Goal: Task Accomplishment & Management: Manage account settings

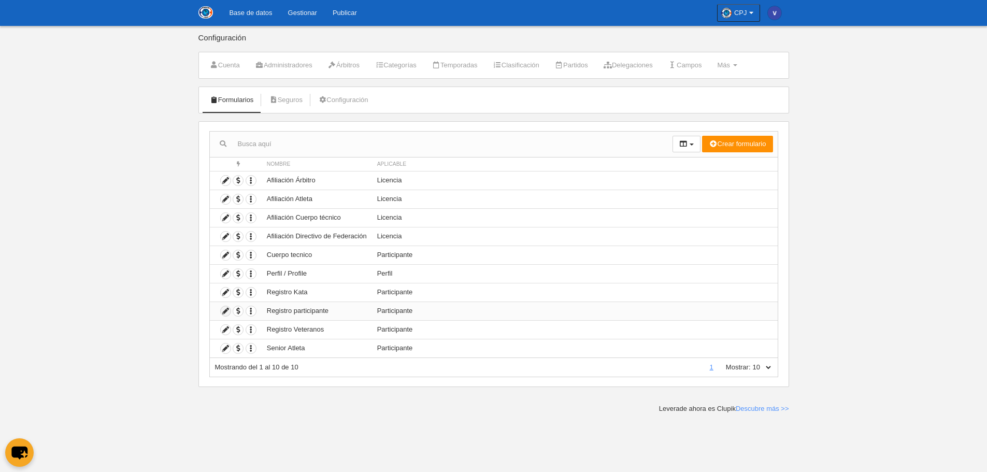
click at [223, 310] on icon at bounding box center [226, 311] width 10 height 10
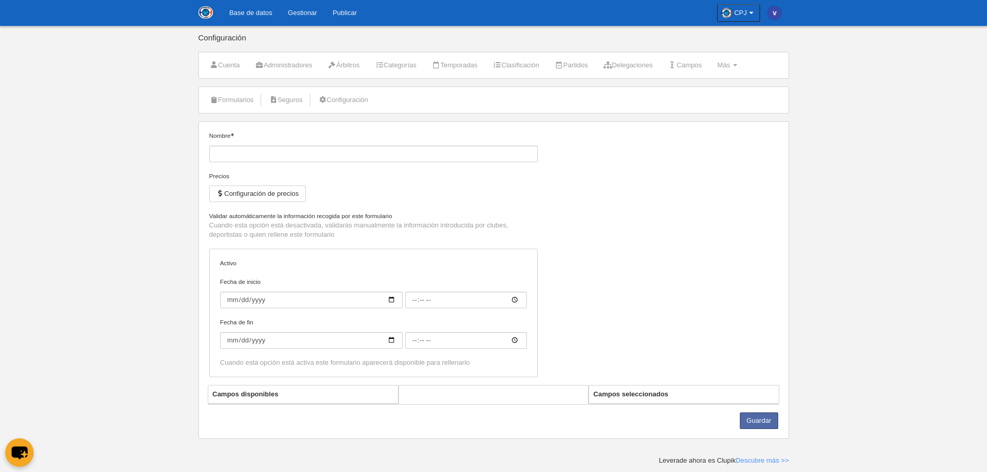
type input "Registro participante"
checkbox input "true"
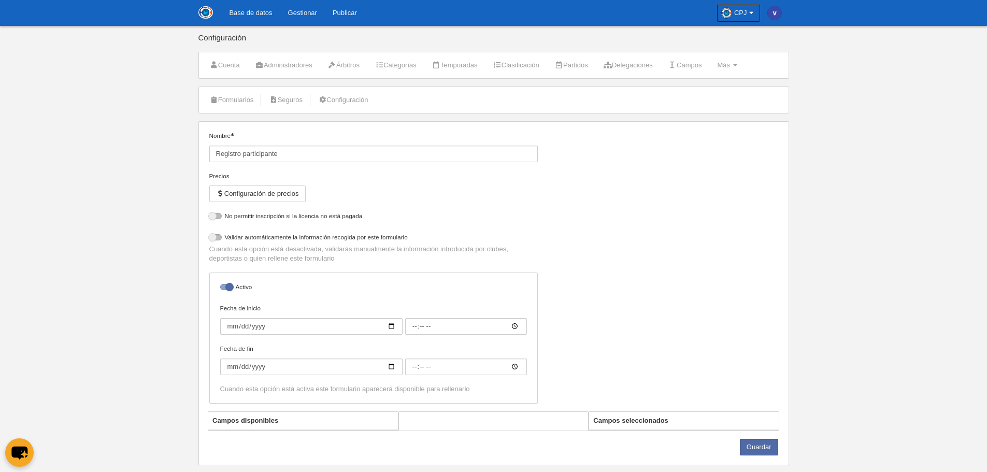
select select "selected"
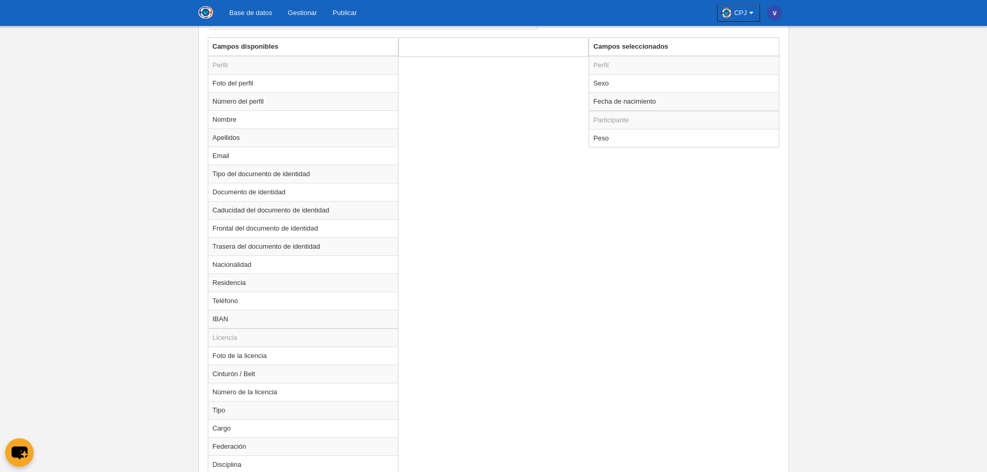
scroll to position [311, 0]
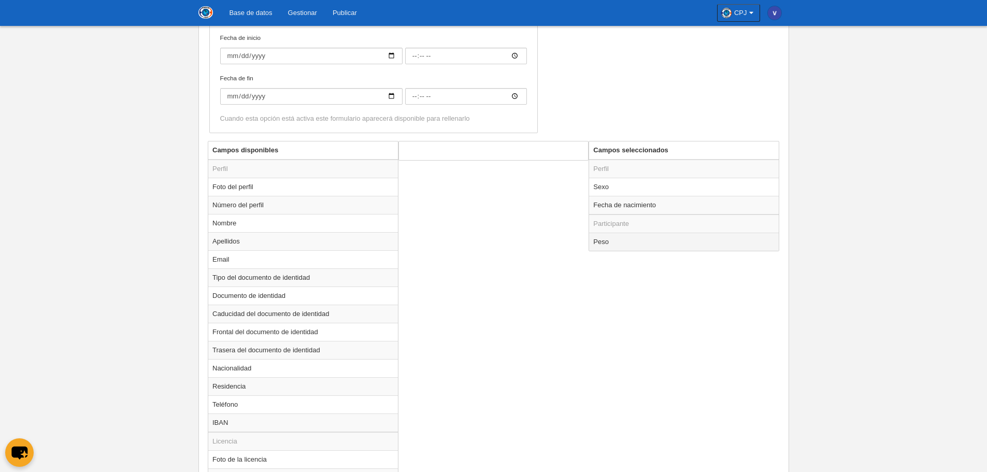
click at [638, 241] on td "Peso" at bounding box center [684, 242] width 190 height 18
radio input "true"
select select
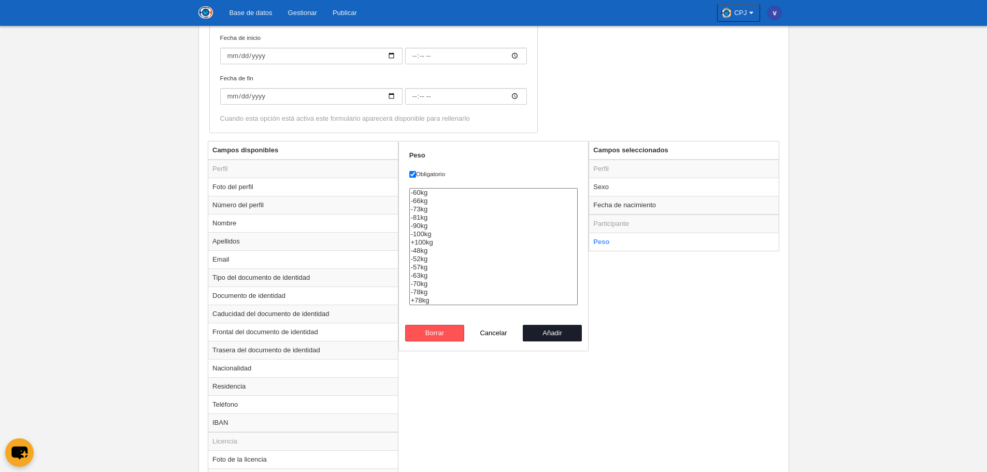
click at [719, 287] on div "Campos disponibles Perfil Foto del perfil Número del perfil Nombre Apellidos Em…" at bounding box center [493, 472] width 576 height 662
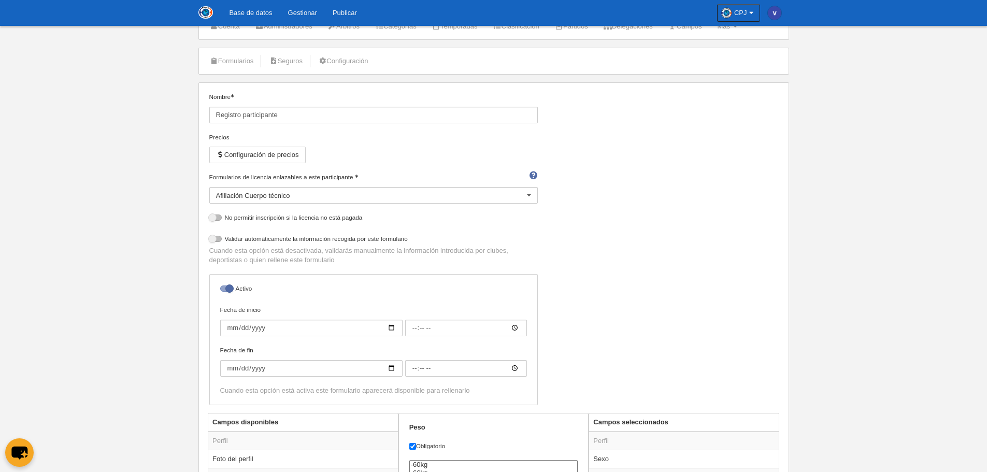
scroll to position [0, 0]
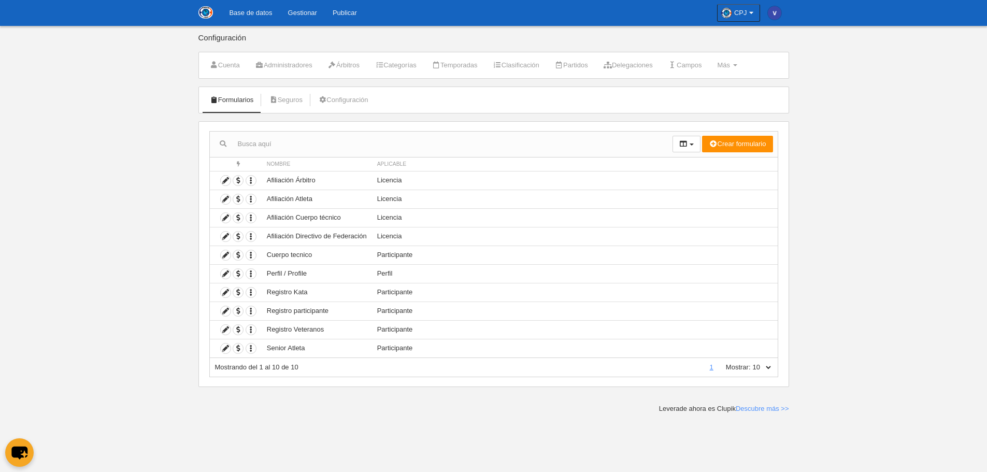
click at [782, 363] on div "Acciones Nombre Aplicable Crear formulario Perfil Licencia Participante Accione…" at bounding box center [493, 254] width 590 height 266
click at [764, 366] on select "10 25 50 100 500" at bounding box center [761, 367] width 22 height 9
select select "500"
click at [750, 363] on select "10 25 50 100 500" at bounding box center [761, 367] width 22 height 9
click at [224, 255] on icon at bounding box center [226, 255] width 10 height 10
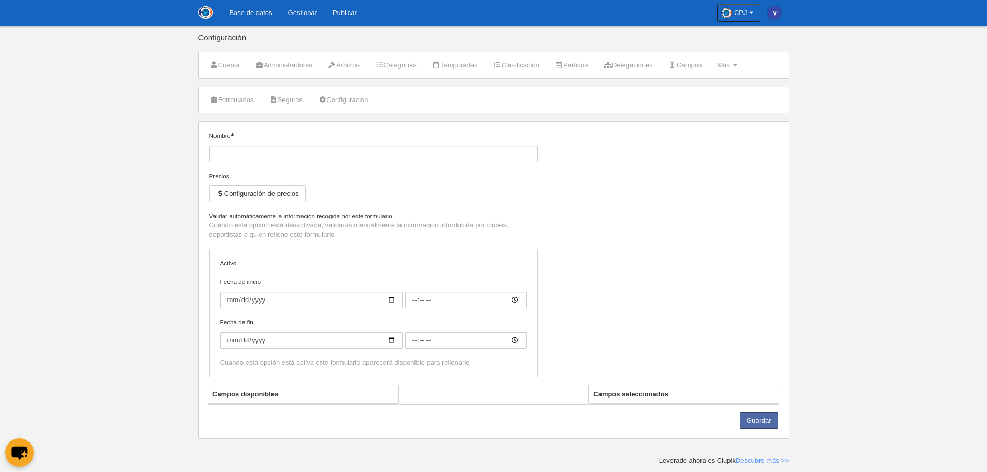
type input "Cuerpo tecnico"
checkbox input "true"
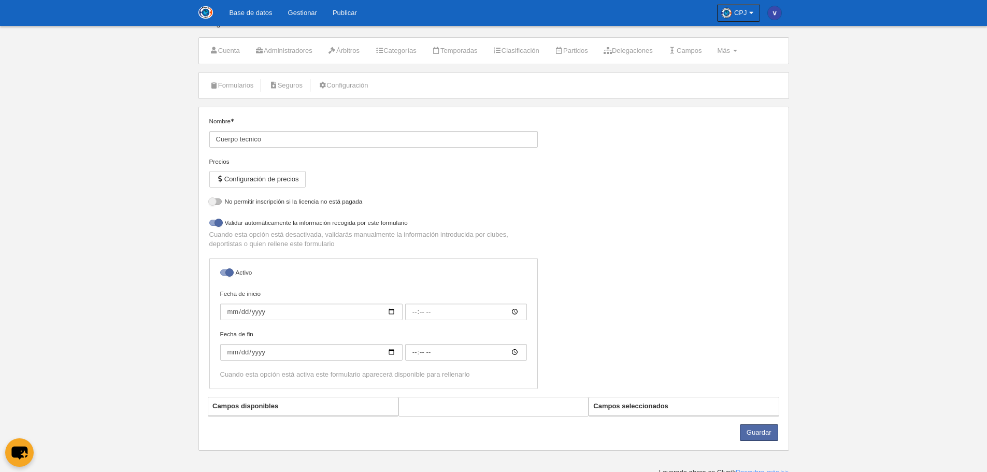
select select "selected"
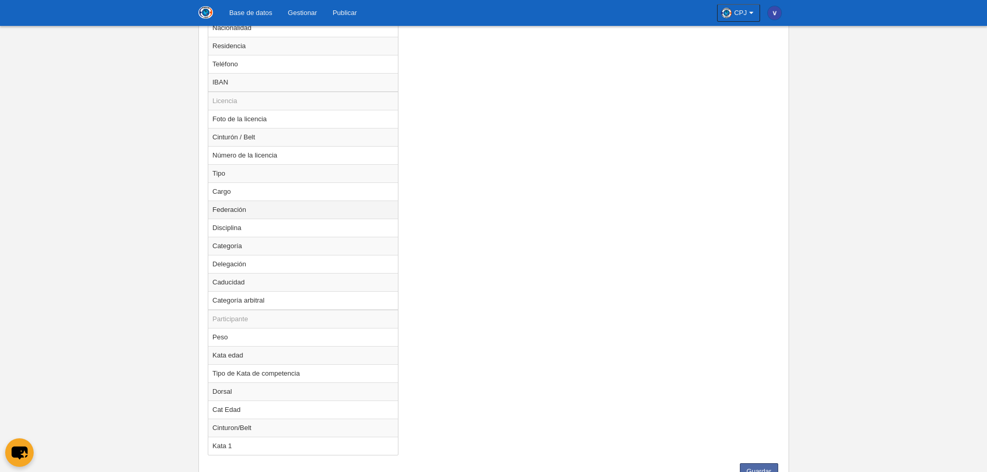
scroll to position [628, 0]
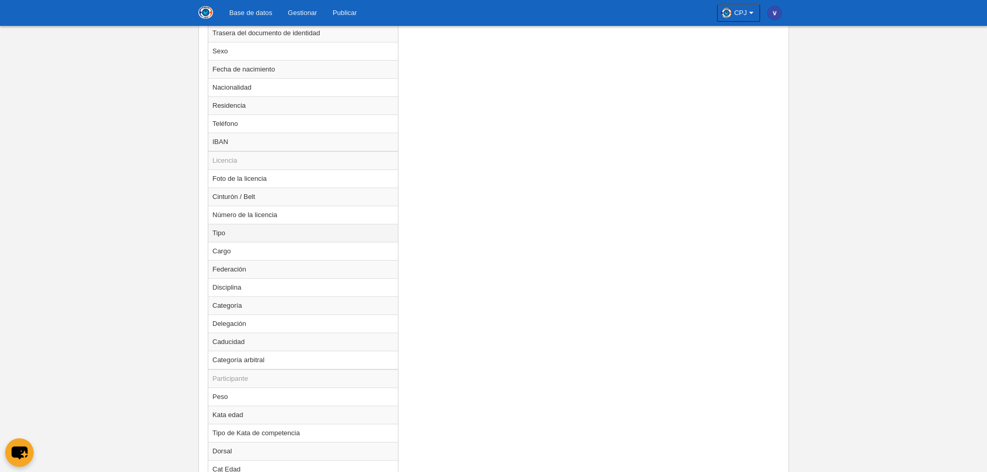
click at [259, 230] on td "Tipo" at bounding box center [303, 233] width 190 height 18
radio input "true"
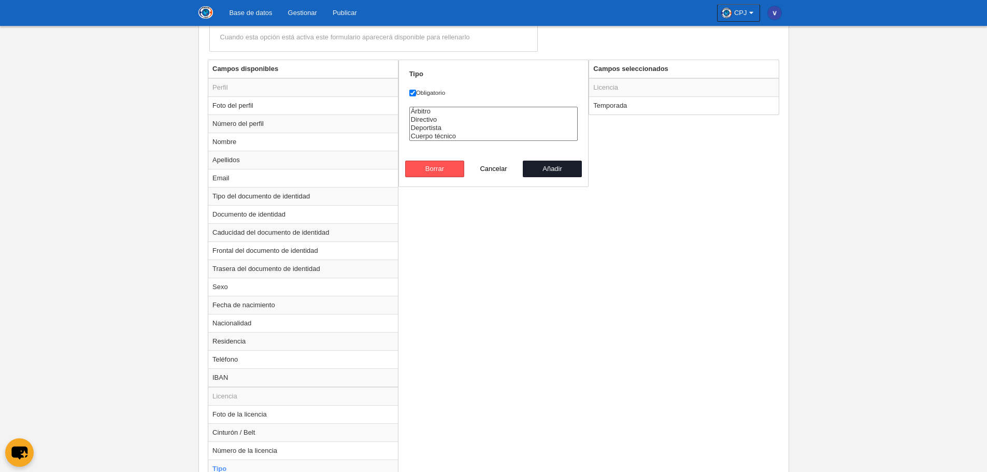
scroll to position [369, 0]
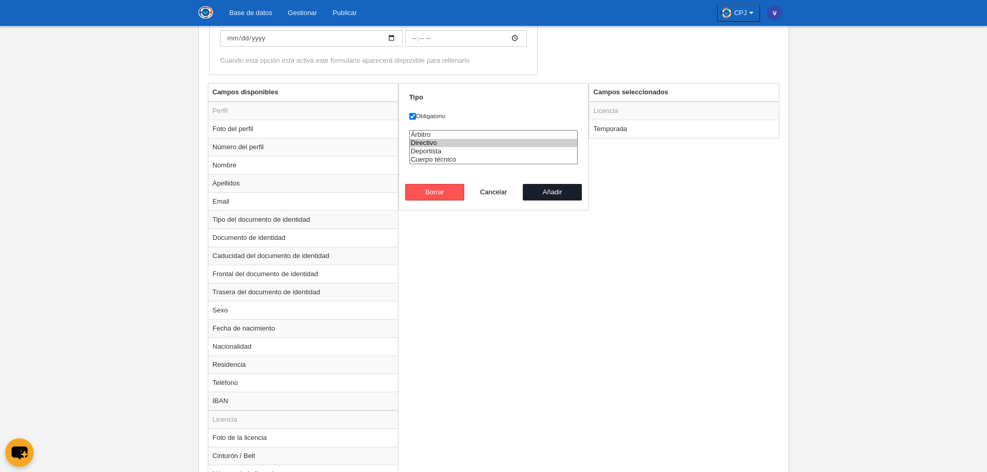
click at [439, 141] on option "Directivo" at bounding box center [494, 143] width 168 height 8
click at [438, 148] on option "Deportista" at bounding box center [494, 151] width 168 height 8
select select "staff"
click at [441, 155] on option "Cuerpo técnico" at bounding box center [494, 159] width 168 height 8
click at [547, 197] on button "Añadir" at bounding box center [552, 192] width 59 height 17
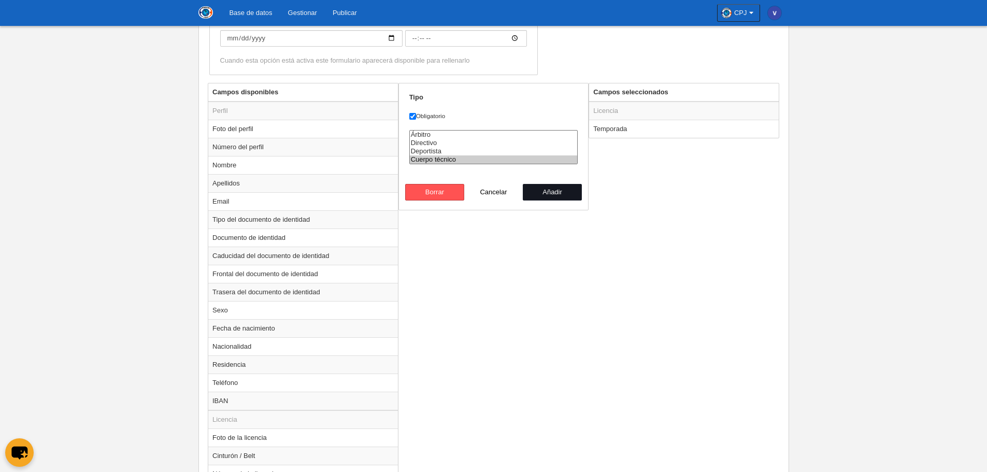
radio input "false"
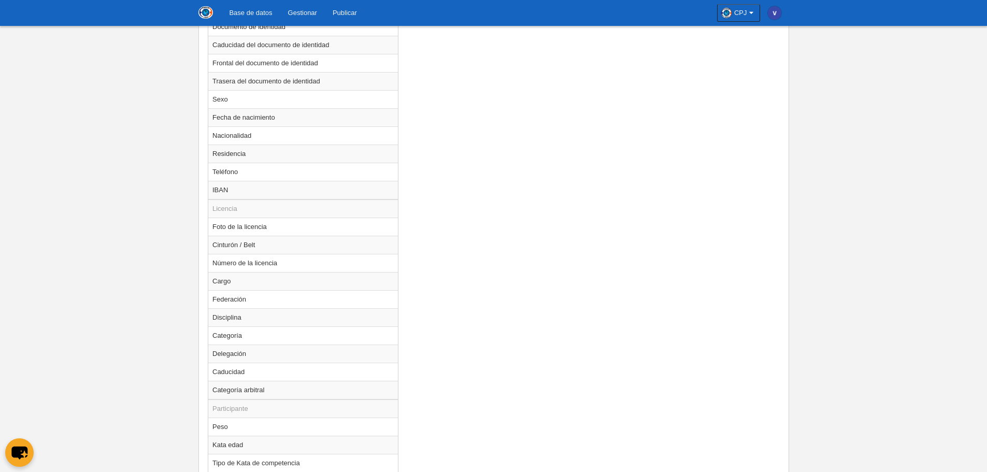
scroll to position [713, 0]
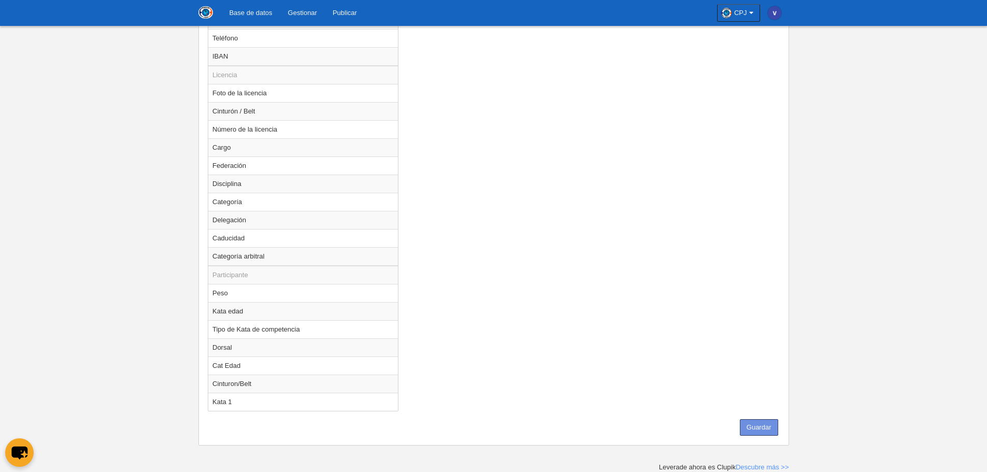
click at [754, 424] on button "Guardar" at bounding box center [759, 427] width 38 height 17
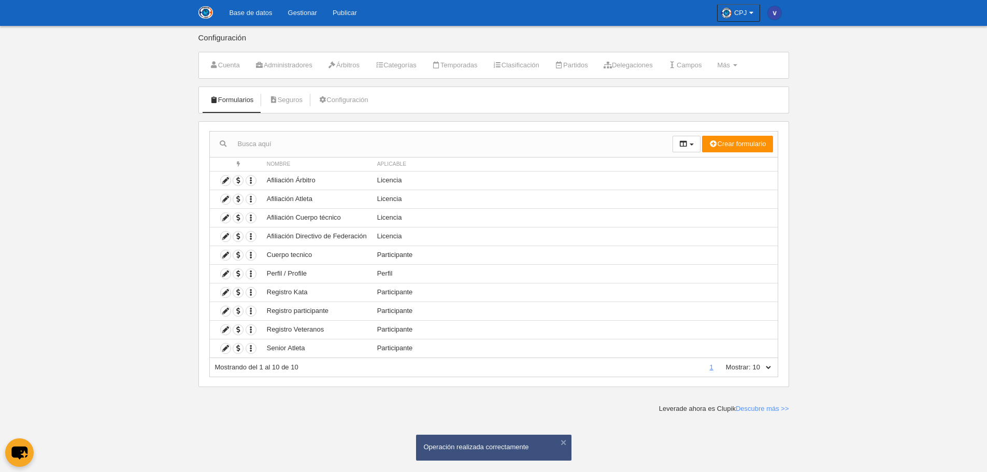
click at [131, 263] on body "Base de datos Gestionar Publicar CPJ Ajustes generales Ir a vista pública [PERS…" at bounding box center [493, 236] width 987 height 472
click at [240, 12] on link "Base de datos" at bounding box center [250, 13] width 59 height 26
